Goal: Task Accomplishment & Management: Use online tool/utility

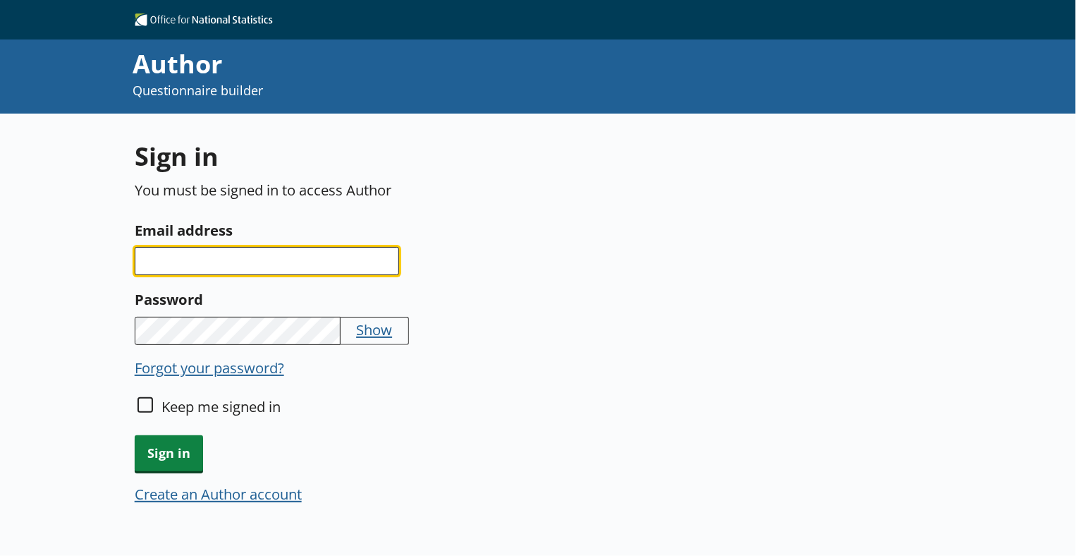
click at [279, 259] on input "Email address" at bounding box center [267, 261] width 265 height 28
click at [194, 265] on input "Email address" at bounding box center [267, 261] width 265 height 28
paste input "jonathan.kent@ons.gov.uk"
type input "jonathan.kent@ons.gov.uk"
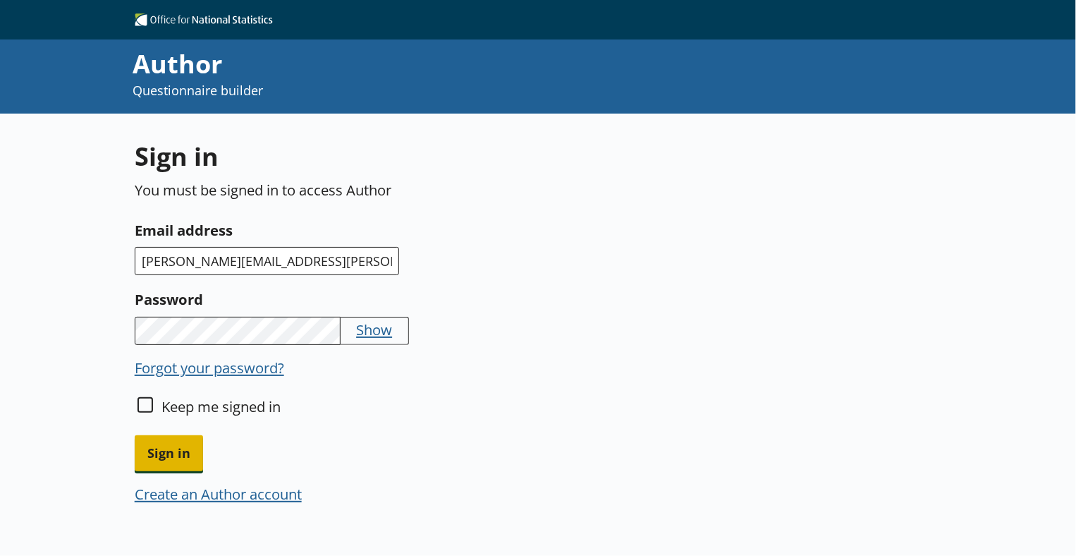
click at [170, 449] on span "Sign in" at bounding box center [169, 453] width 68 height 36
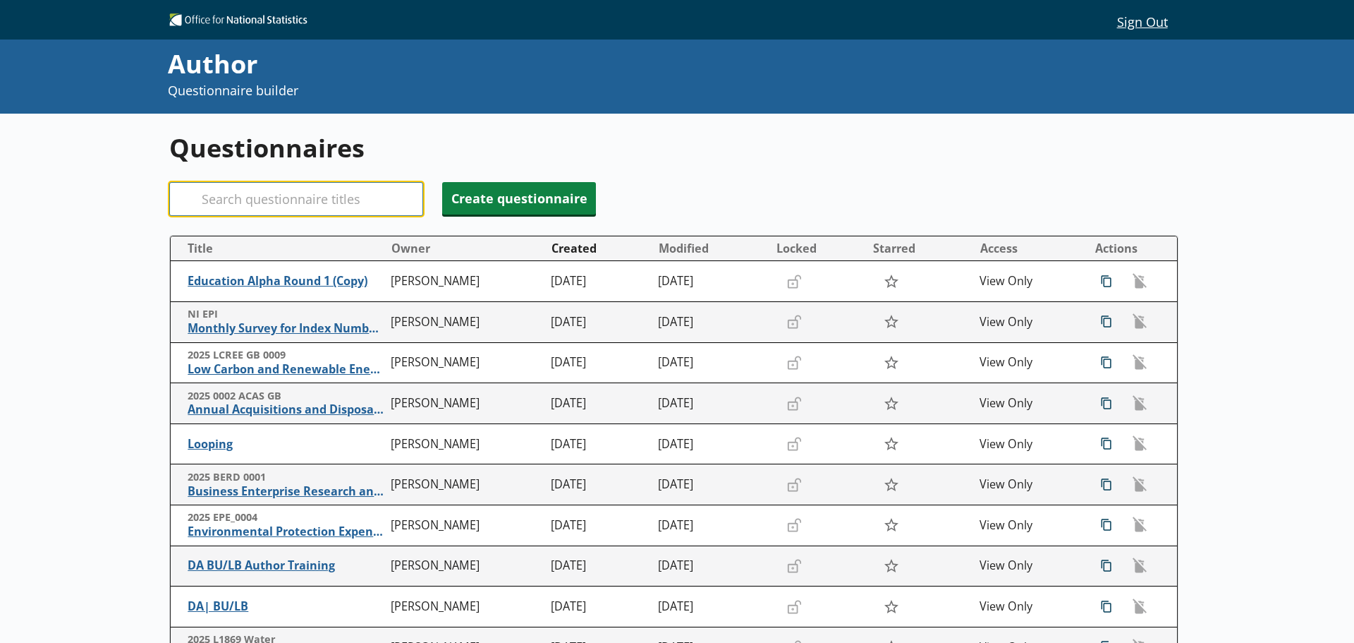
click at [252, 195] on input "Search" at bounding box center [296, 199] width 254 height 34
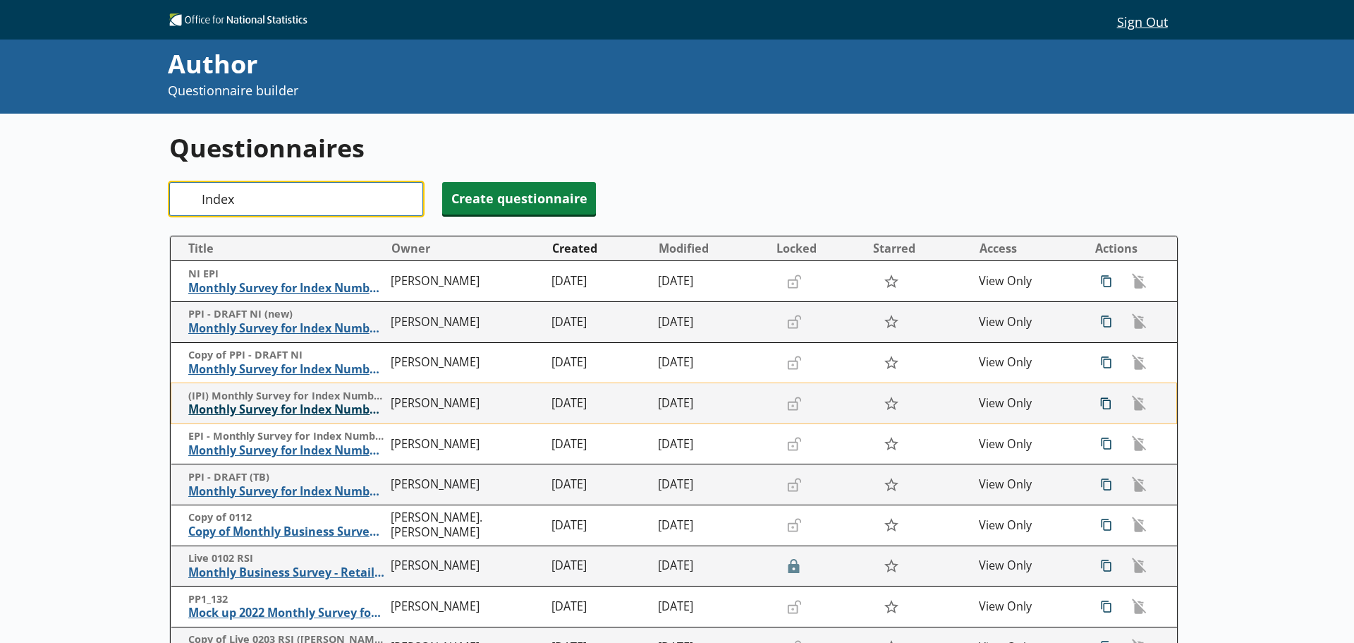
type input "Index"
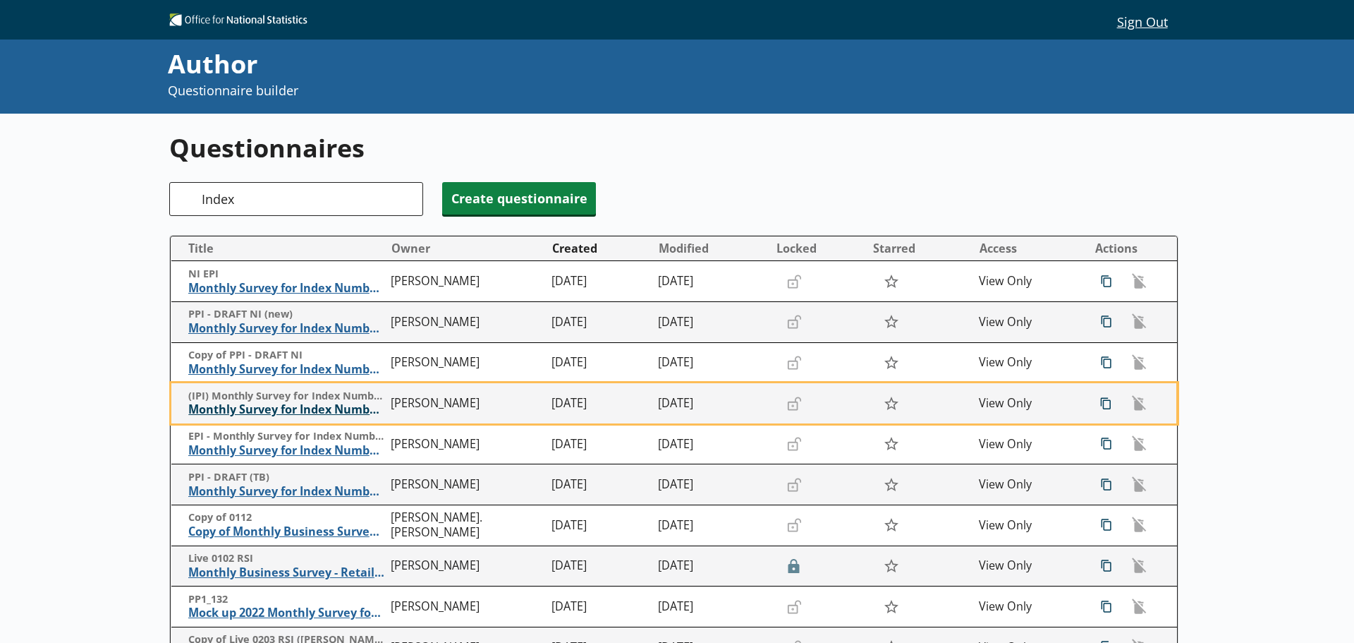
click at [276, 407] on span "Monthly Survey for Index Numbers of Import Prices - Price Quotation Return" at bounding box center [286, 409] width 196 height 15
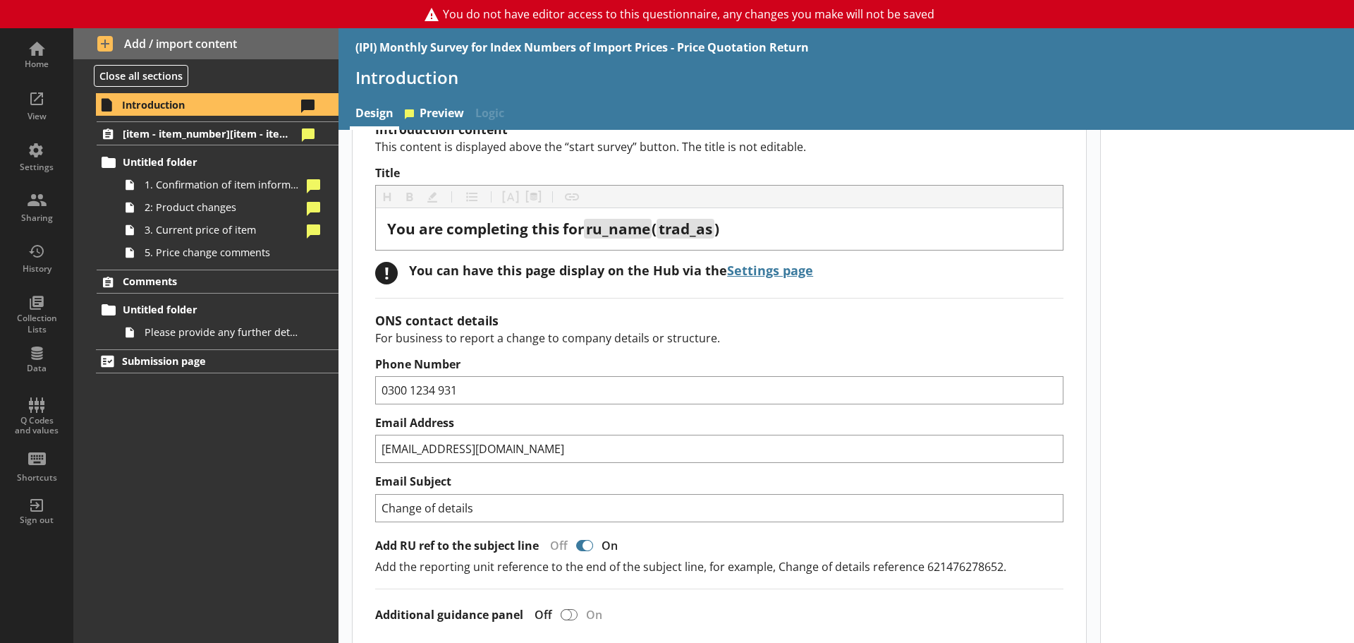
scroll to position [71, 0]
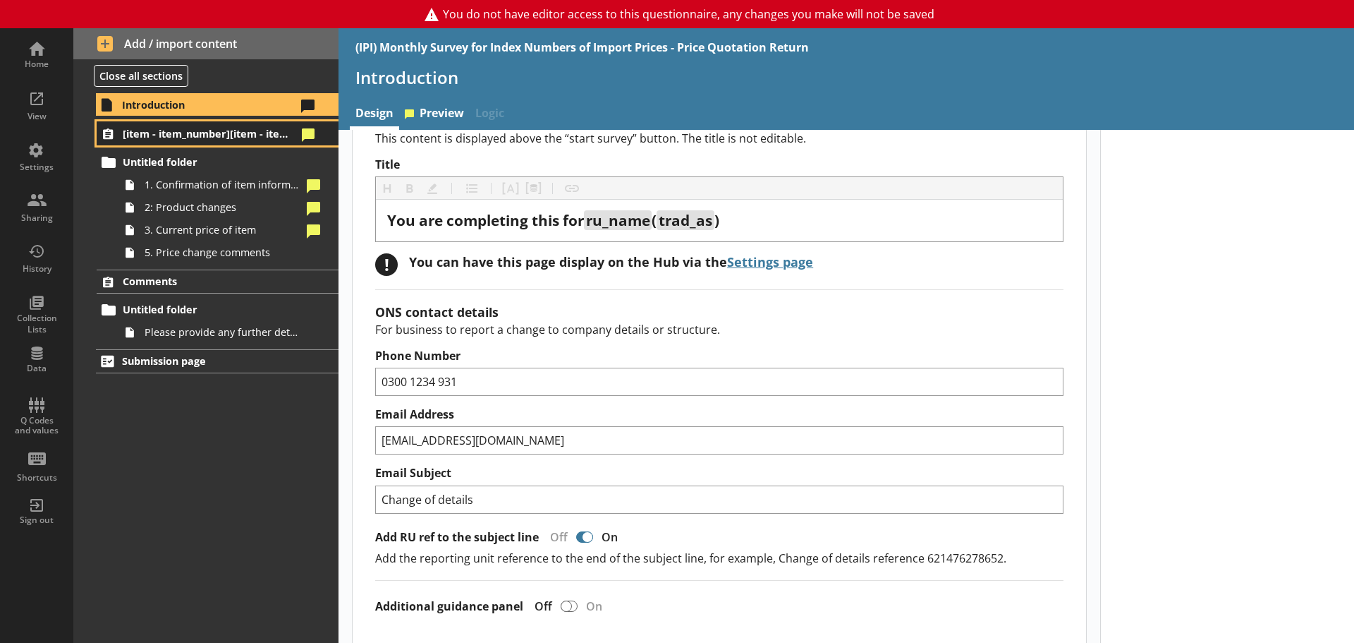
click at [199, 130] on span "[item - item_number][item - item_specification_1]" at bounding box center [210, 133] width 174 height 13
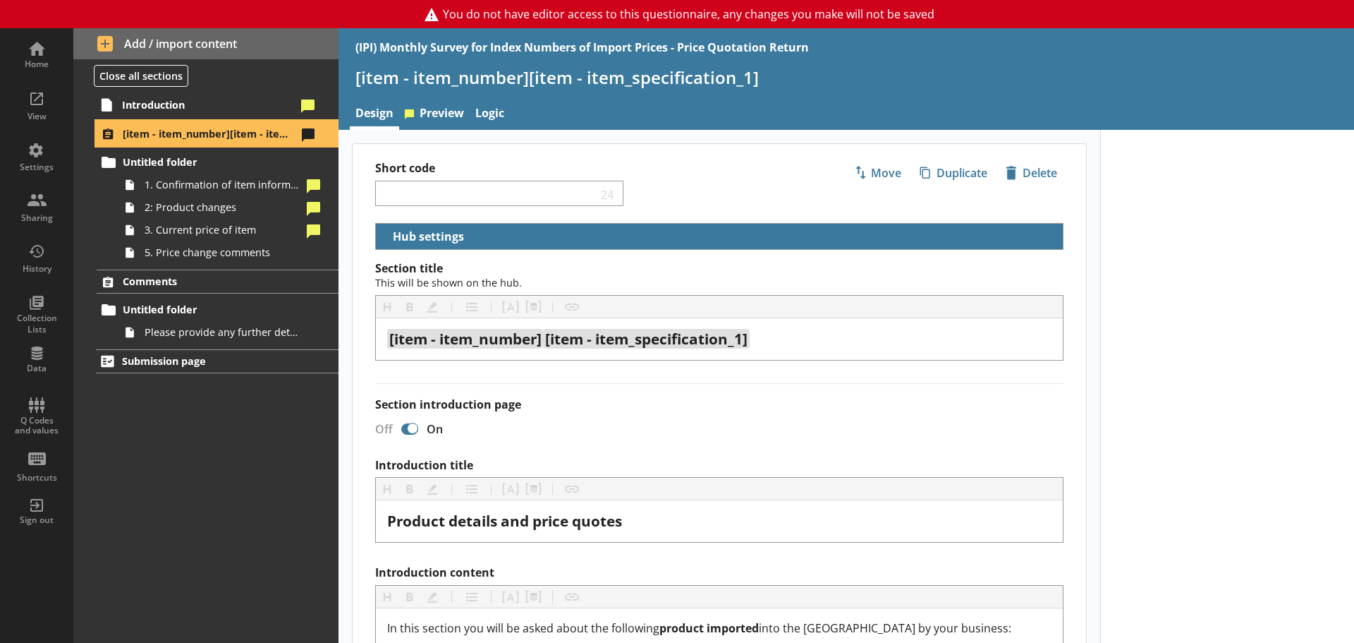
select select "18c8d37d-0af8-4842-925b-360f30585748"
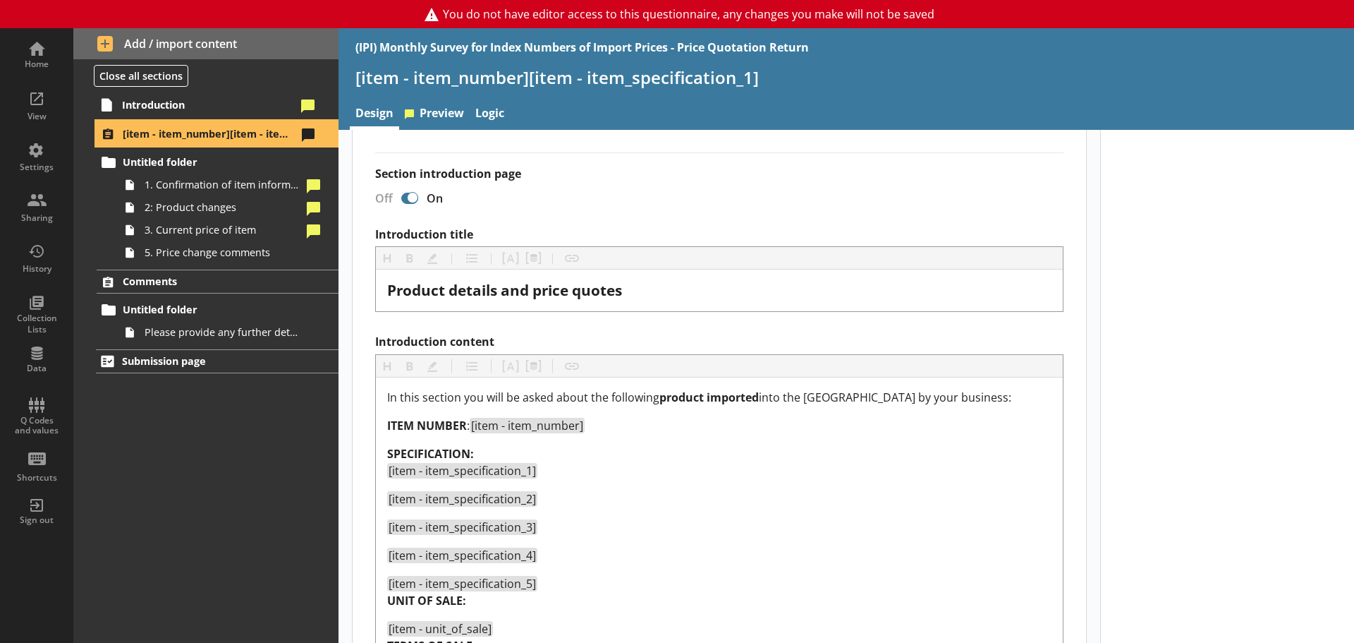
scroll to position [282, 0]
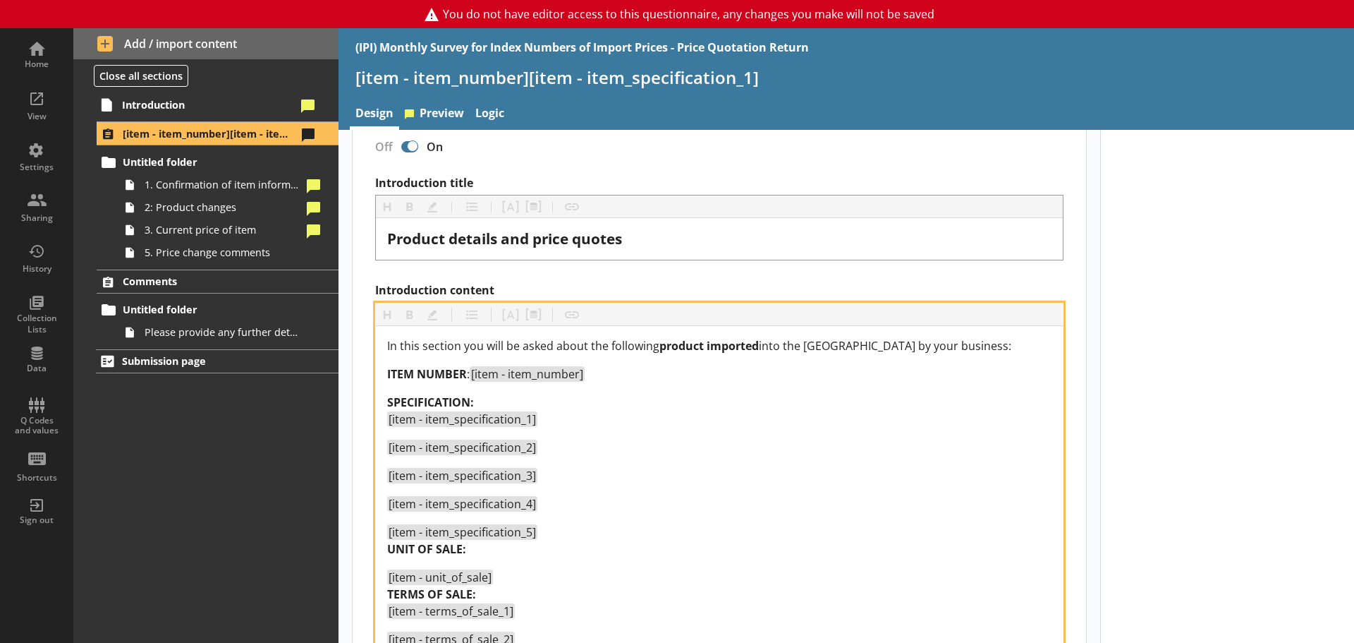
click at [506, 402] on div "SPECIFICATION: [item - item_specification_1]" at bounding box center [719, 411] width 664 height 34
click at [389, 418] on span "[item - item_specification_1]" at bounding box center [462, 419] width 147 height 16
click at [495, 403] on div "SPECIFICATION: [item - item_specification_1]" at bounding box center [719, 411] width 664 height 34
click at [388, 418] on span "[item - item_specification_1]" at bounding box center [462, 419] width 150 height 16
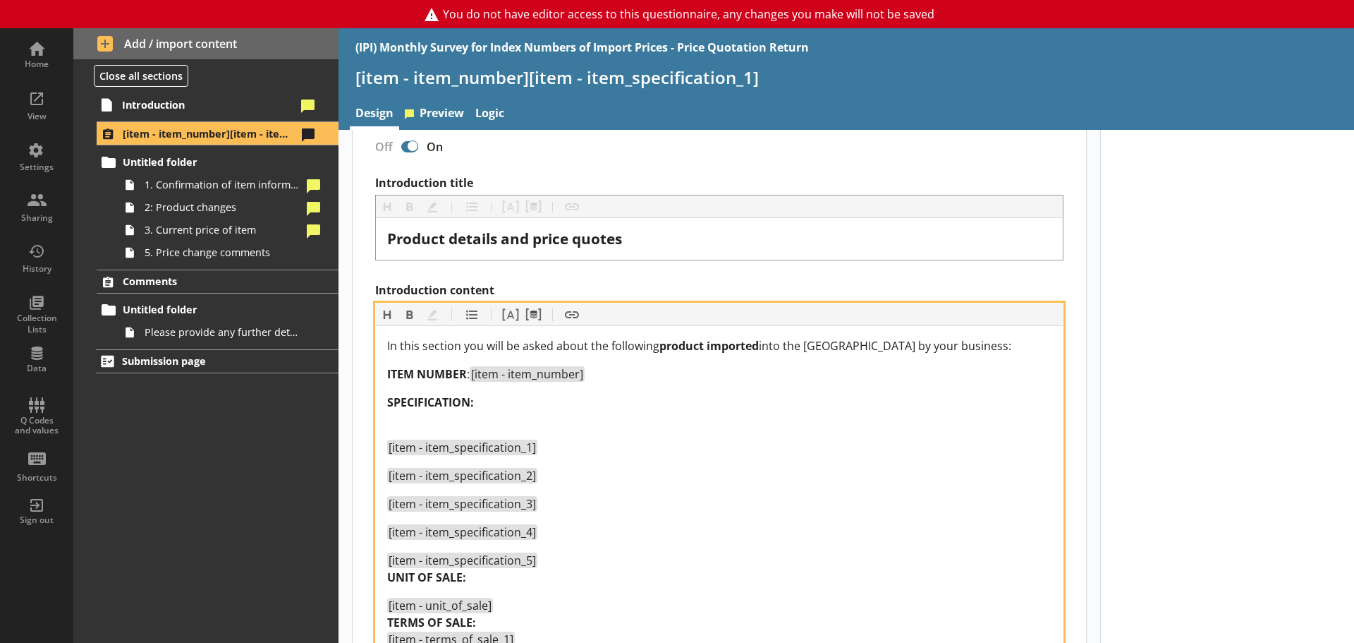
click at [550, 555] on div "[item - item_specification_5] UNIT OF SALE:" at bounding box center [719, 569] width 664 height 34
click at [461, 425] on div "SPECIFICATION:" at bounding box center [719, 411] width 664 height 34
drag, startPoint x: 389, startPoint y: 418, endPoint x: 410, endPoint y: 420, distance: 20.6
click at [410, 420] on div "SPECIFICATION:" at bounding box center [719, 411] width 664 height 34
click at [408, 555] on div "UNIT OF SALE:" at bounding box center [719, 580] width 664 height 34
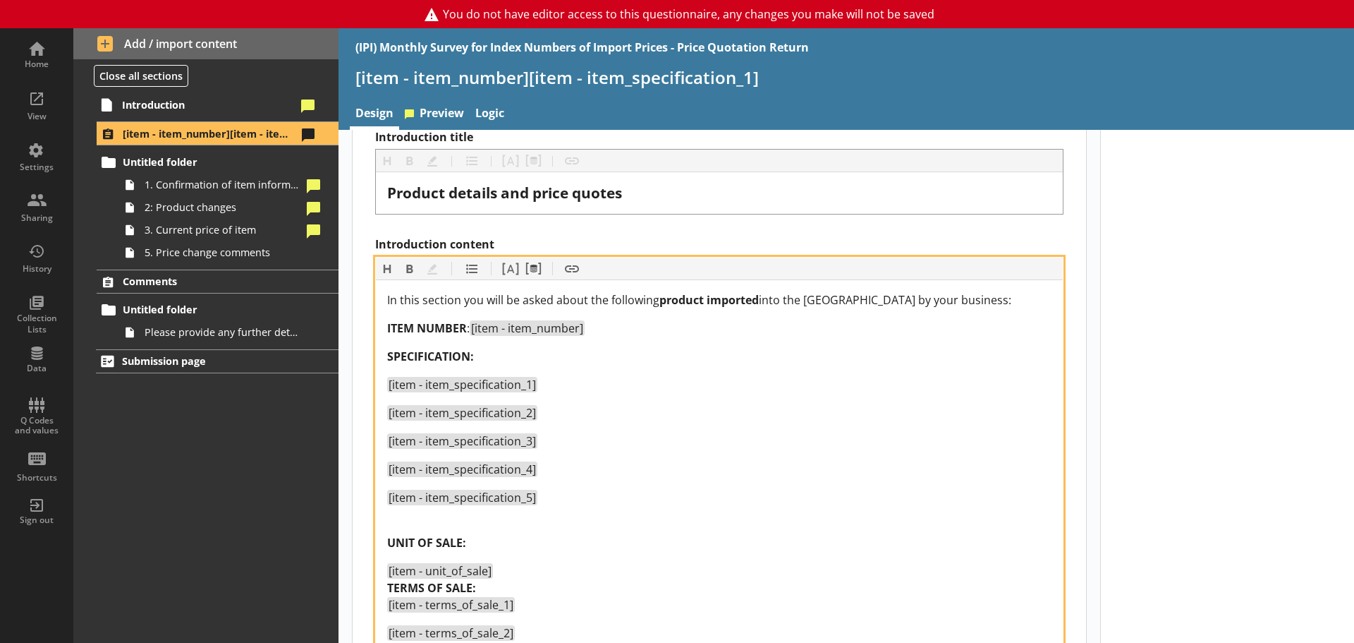
scroll to position [353, 0]
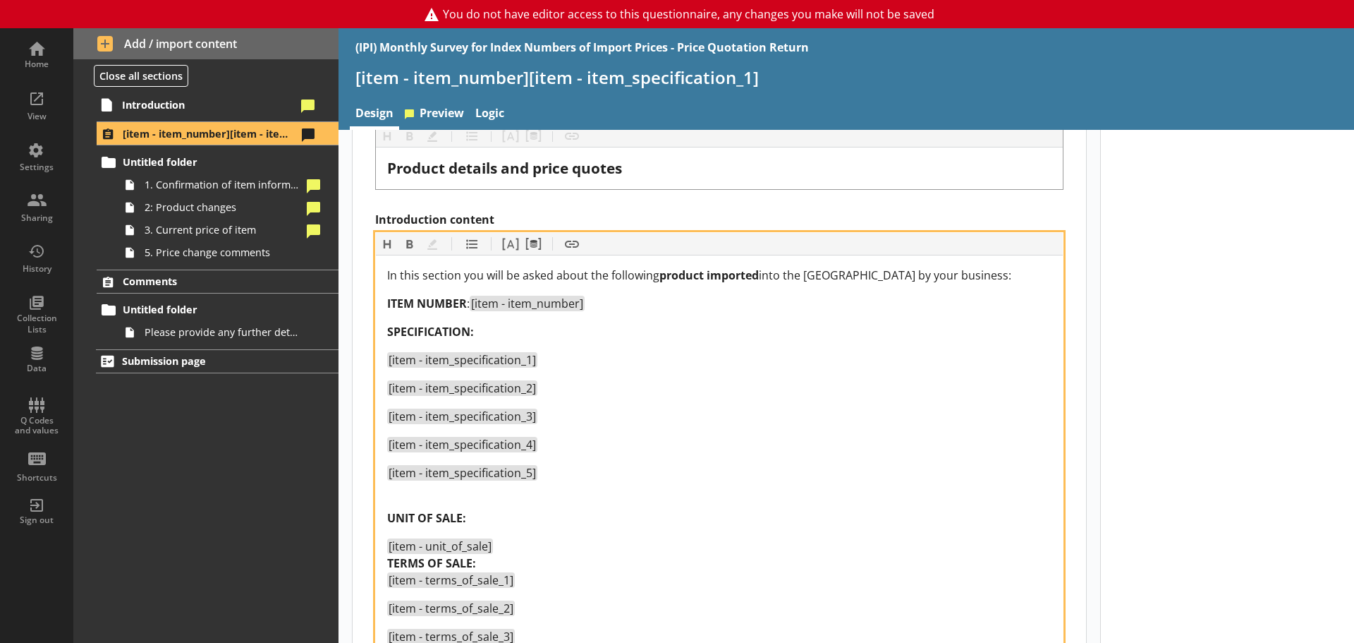
click at [389, 513] on span "UNIT OF SALE:" at bounding box center [426, 518] width 79 height 16
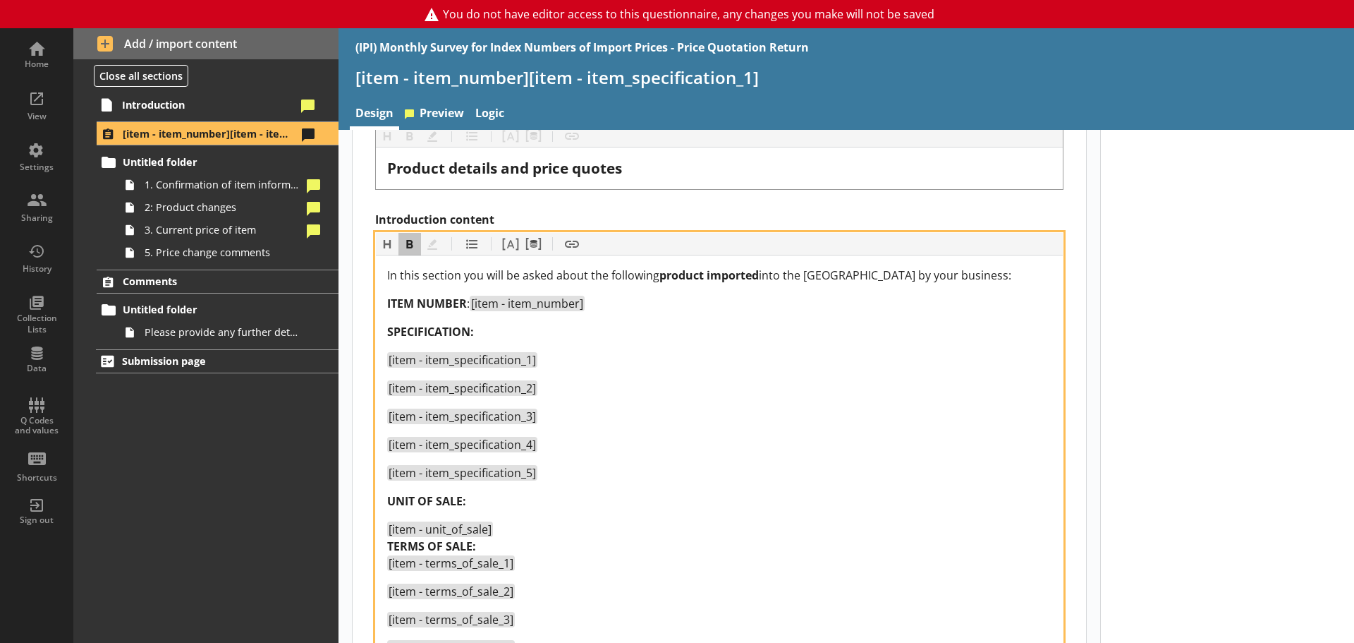
scroll to position [423, 0]
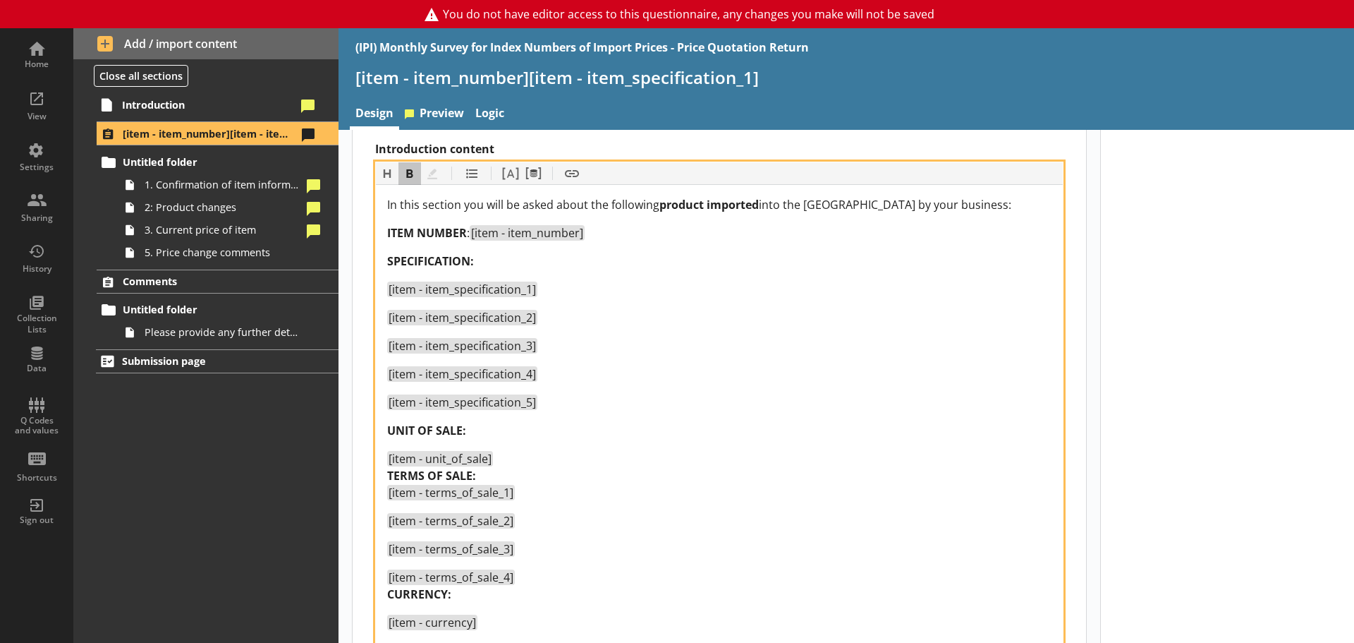
click at [506, 460] on div "[item - unit_of_sale] TERMS OF SALE: [item - terms_of_sale_1]" at bounding box center [719, 475] width 664 height 51
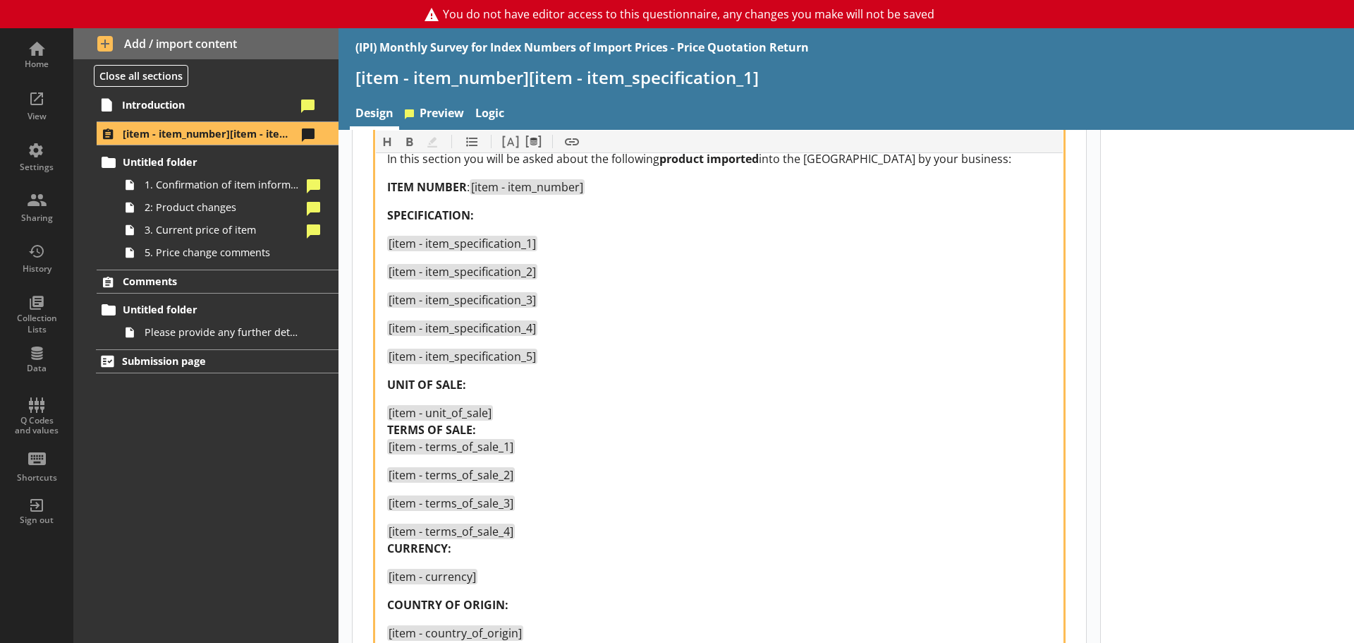
scroll to position [494, 0]
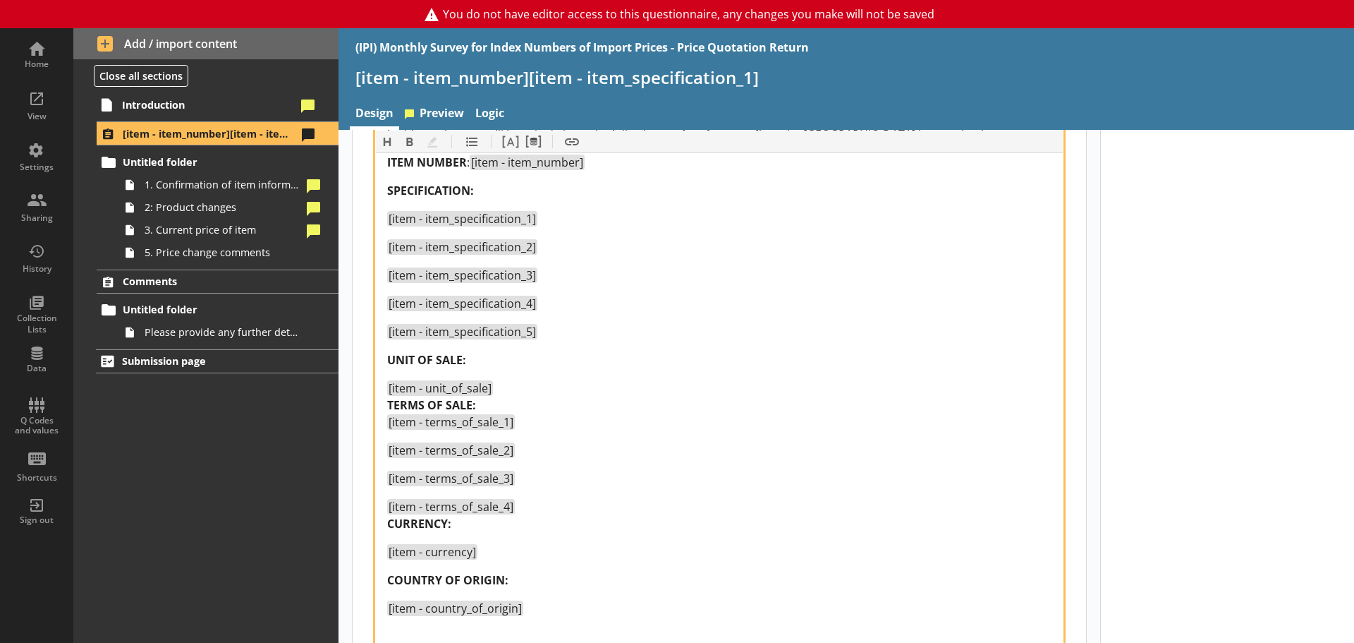
click at [499, 360] on div "UNIT OF SALE:" at bounding box center [719, 359] width 664 height 17
click at [490, 370] on div "In this section you will be asked about the following product imported into the…" at bounding box center [719, 452] width 664 height 652
click at [504, 408] on div "[item - unit_of_sale] TERMS OF SALE: [item - terms_of_sale_1]" at bounding box center [719, 404] width 664 height 51
